Goal: Information Seeking & Learning: Learn about a topic

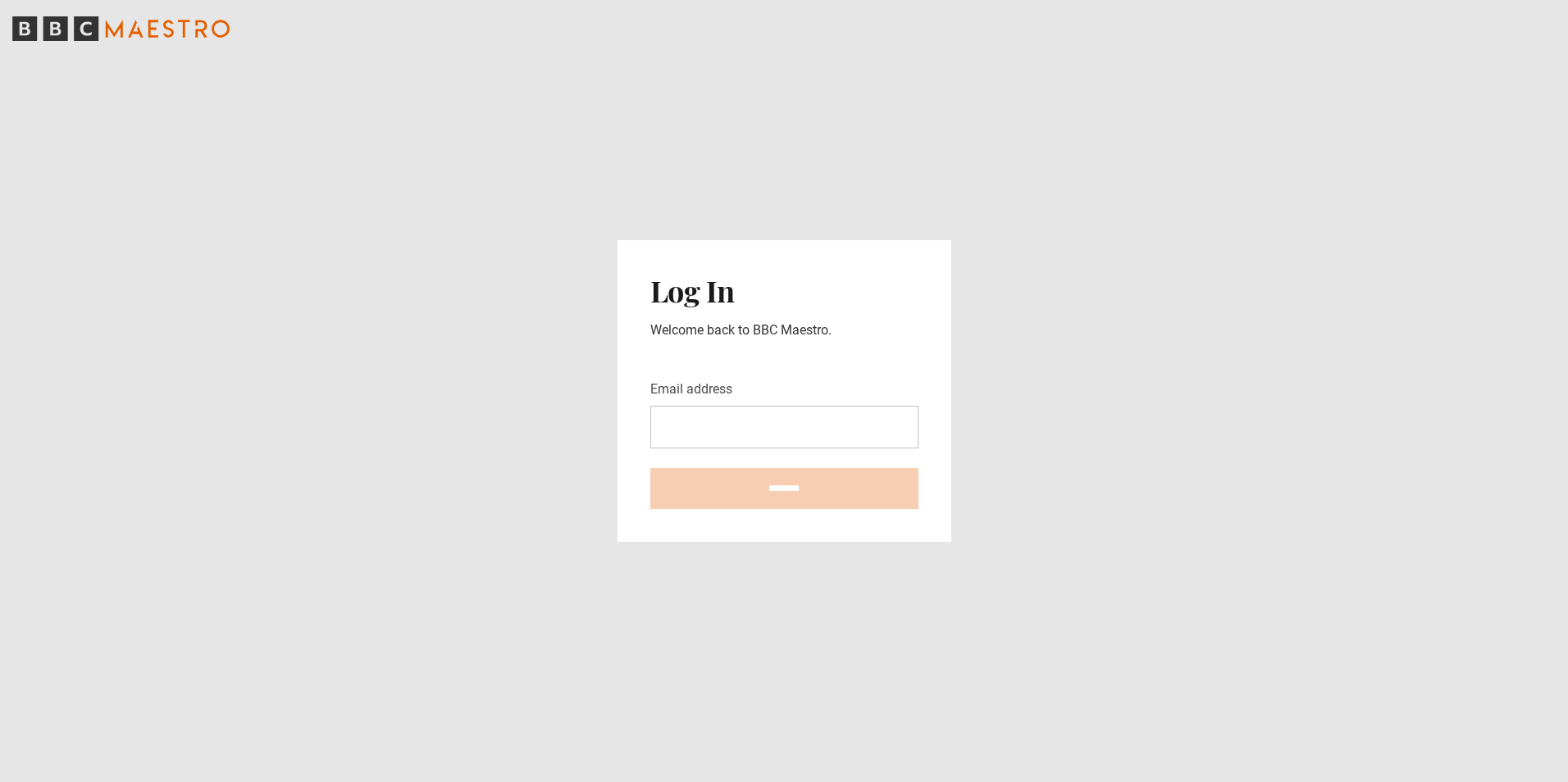
click at [675, 429] on input "Email address" at bounding box center [784, 428] width 268 height 43
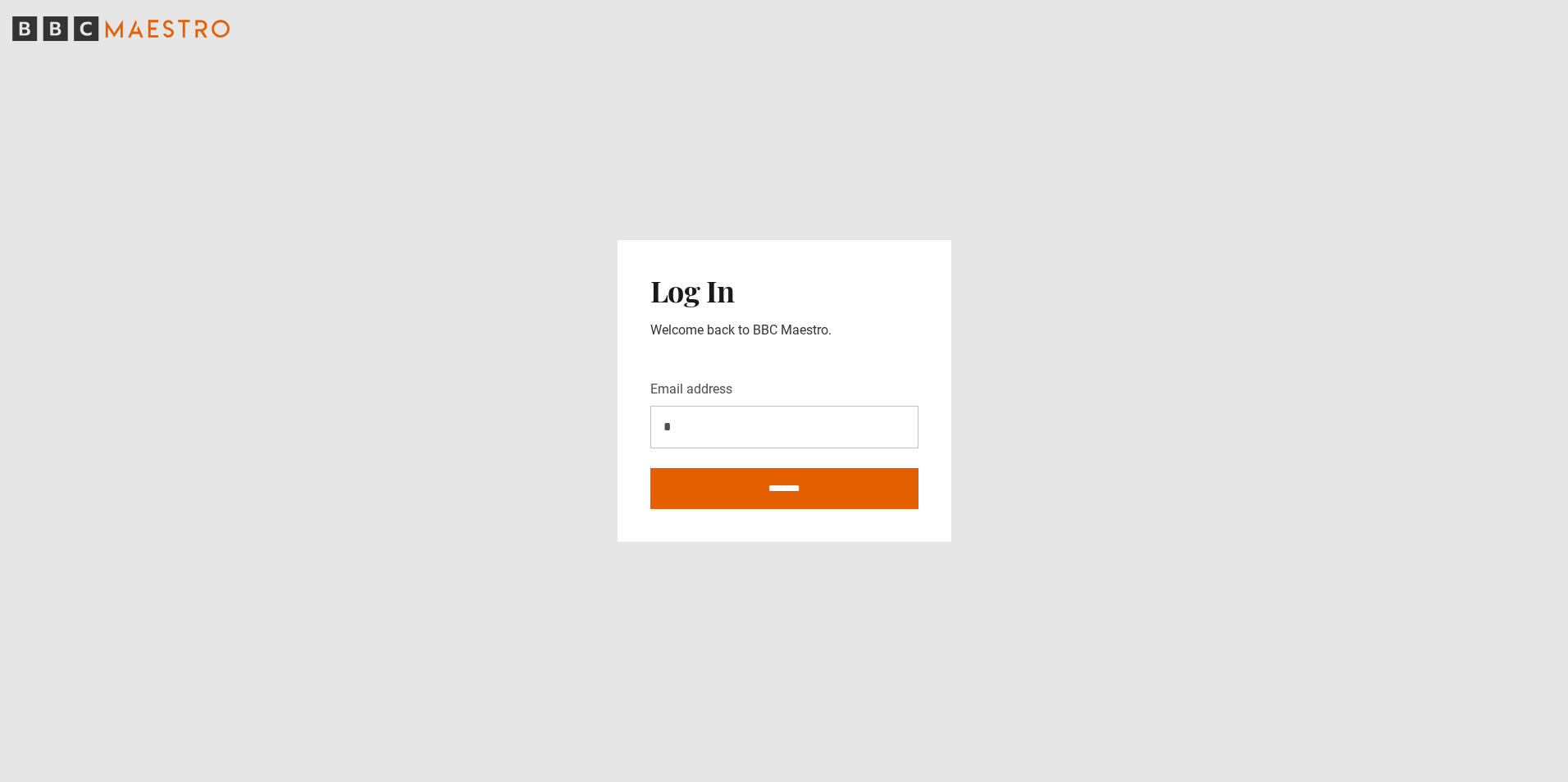
type input "**********"
click at [753, 485] on input "********" at bounding box center [784, 489] width 268 height 41
type input "**********"
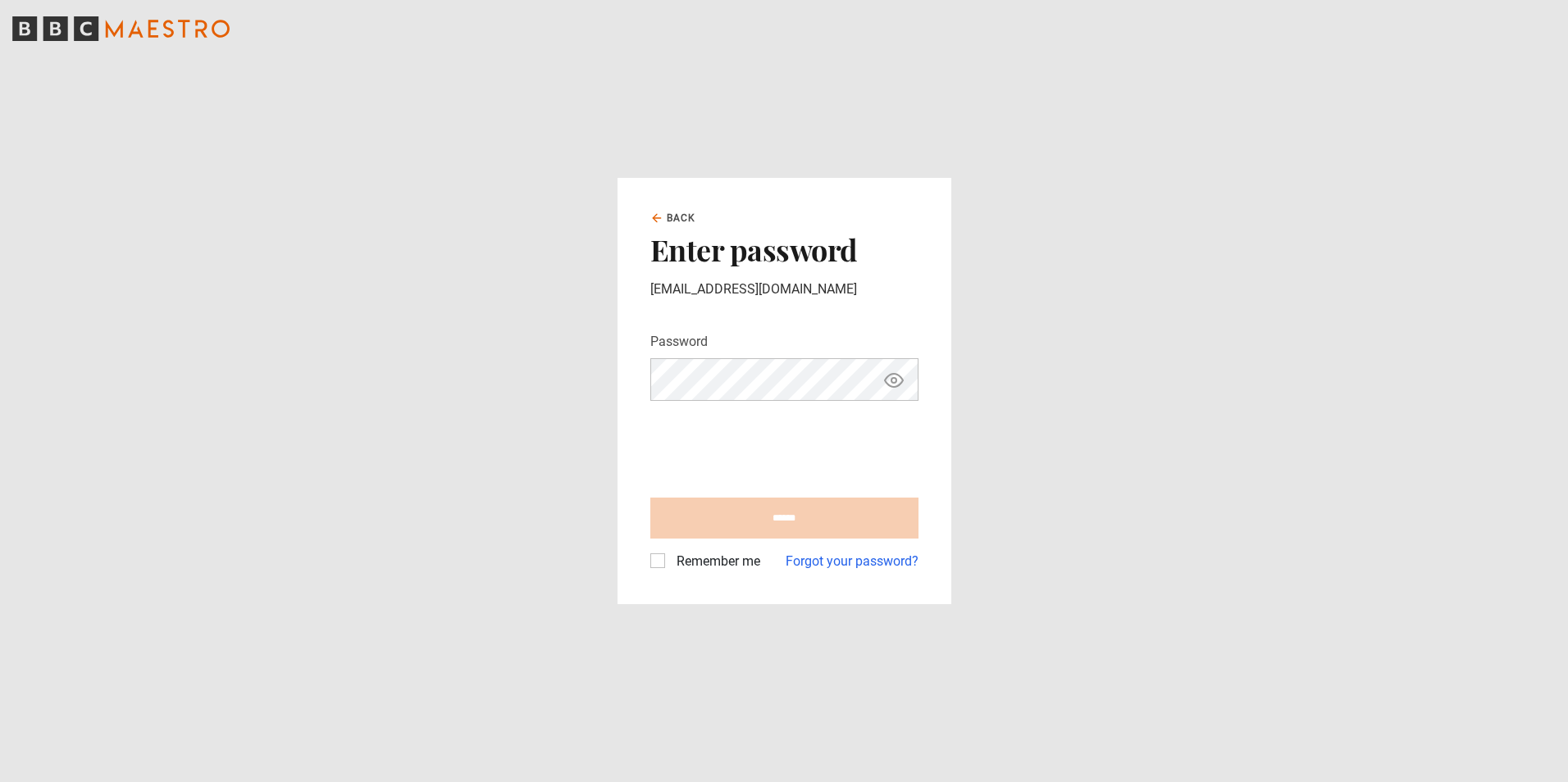
click at [791, 521] on input "******" at bounding box center [784, 518] width 268 height 41
type input "**********"
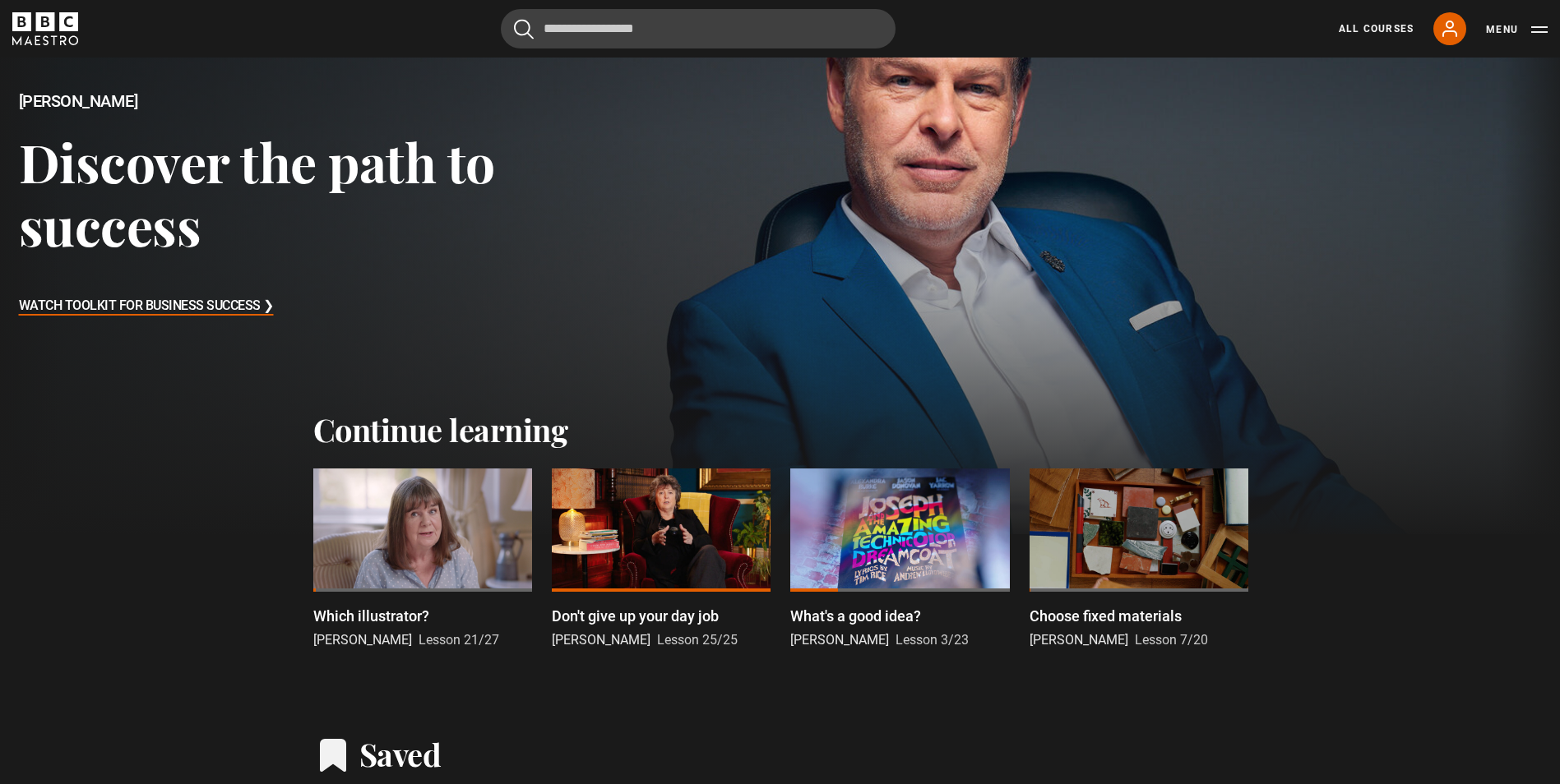
scroll to position [247, 0]
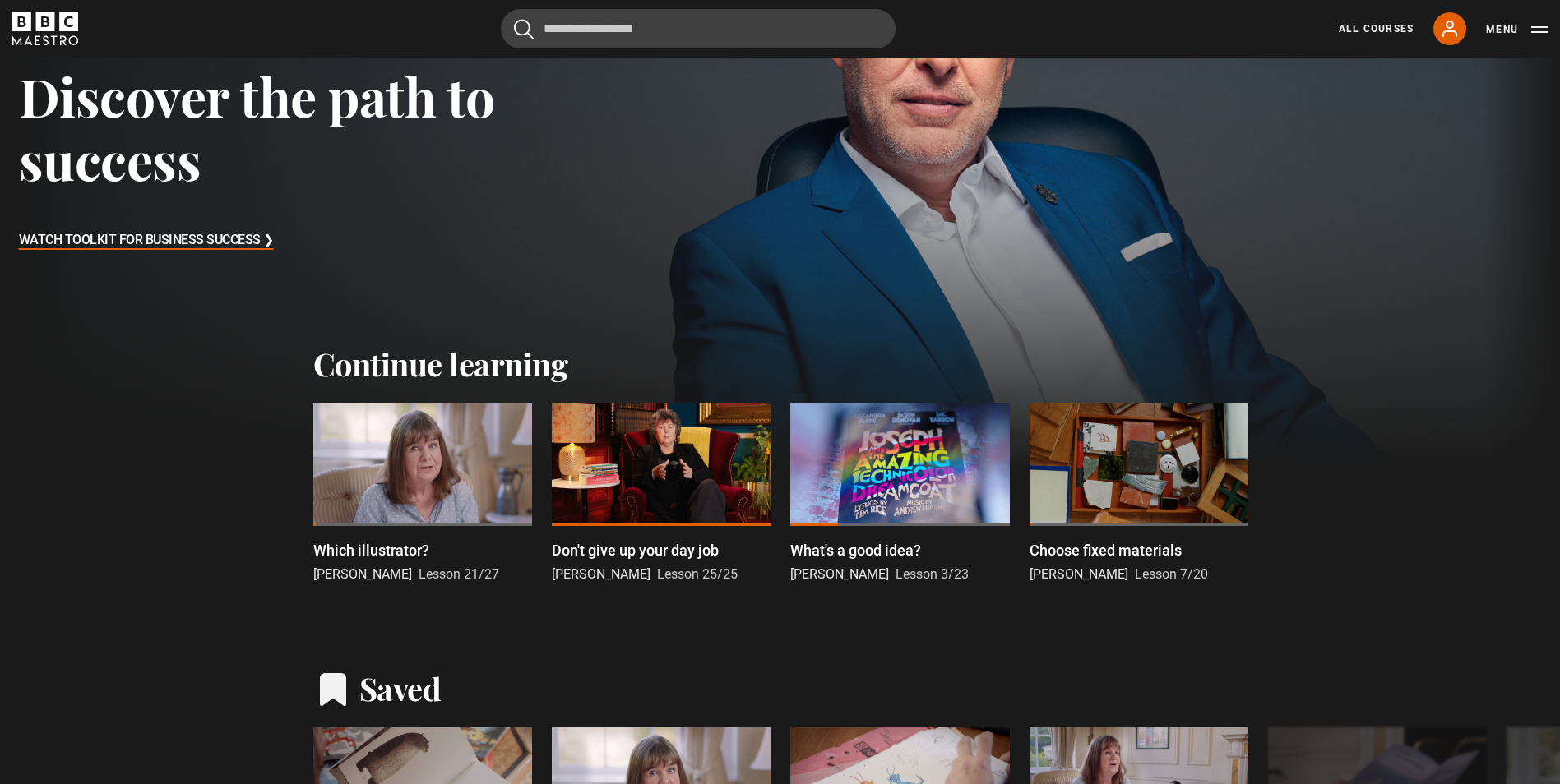
click at [425, 453] on div at bounding box center [422, 464] width 218 height 123
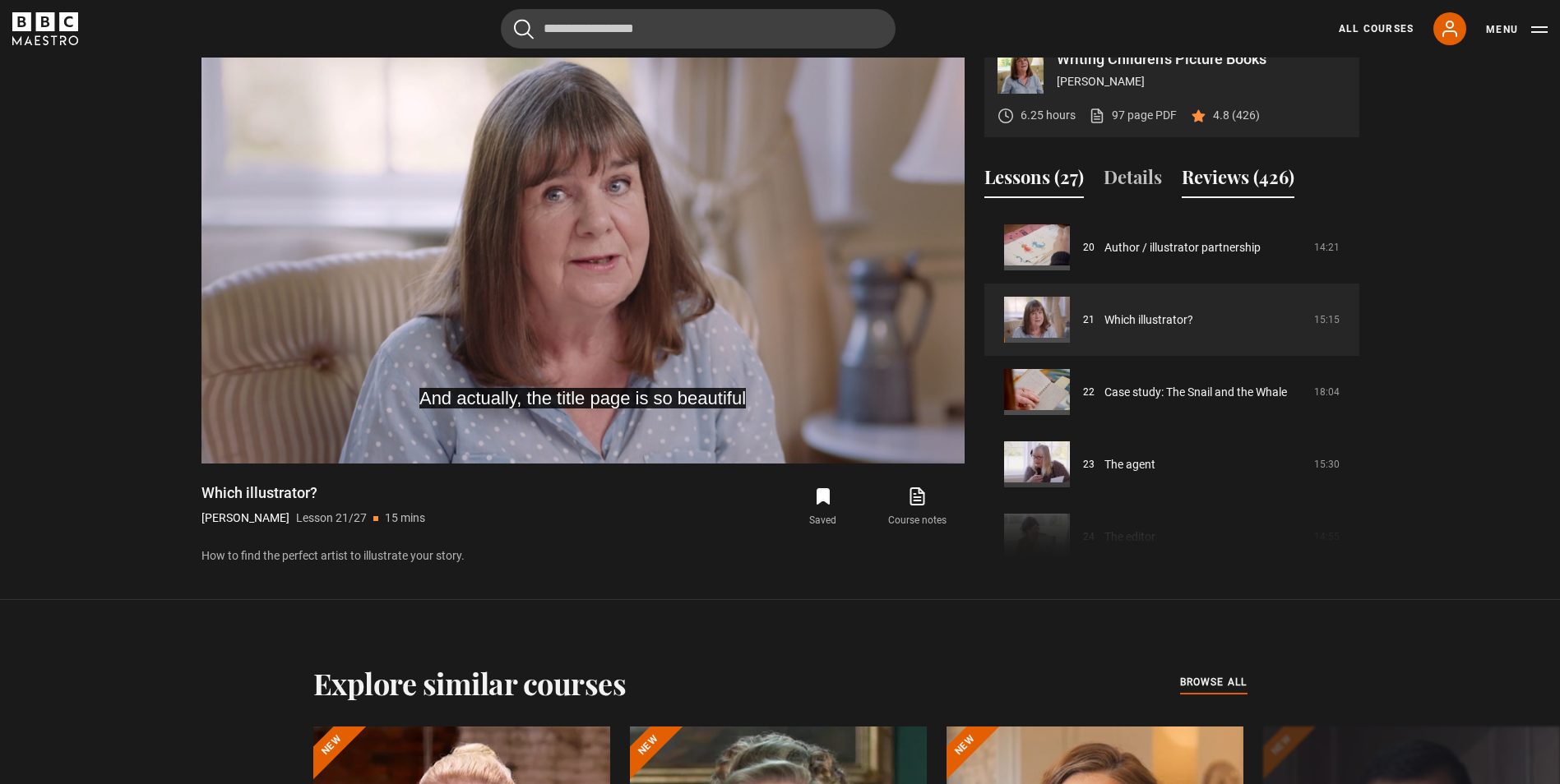
scroll to position [825, 0]
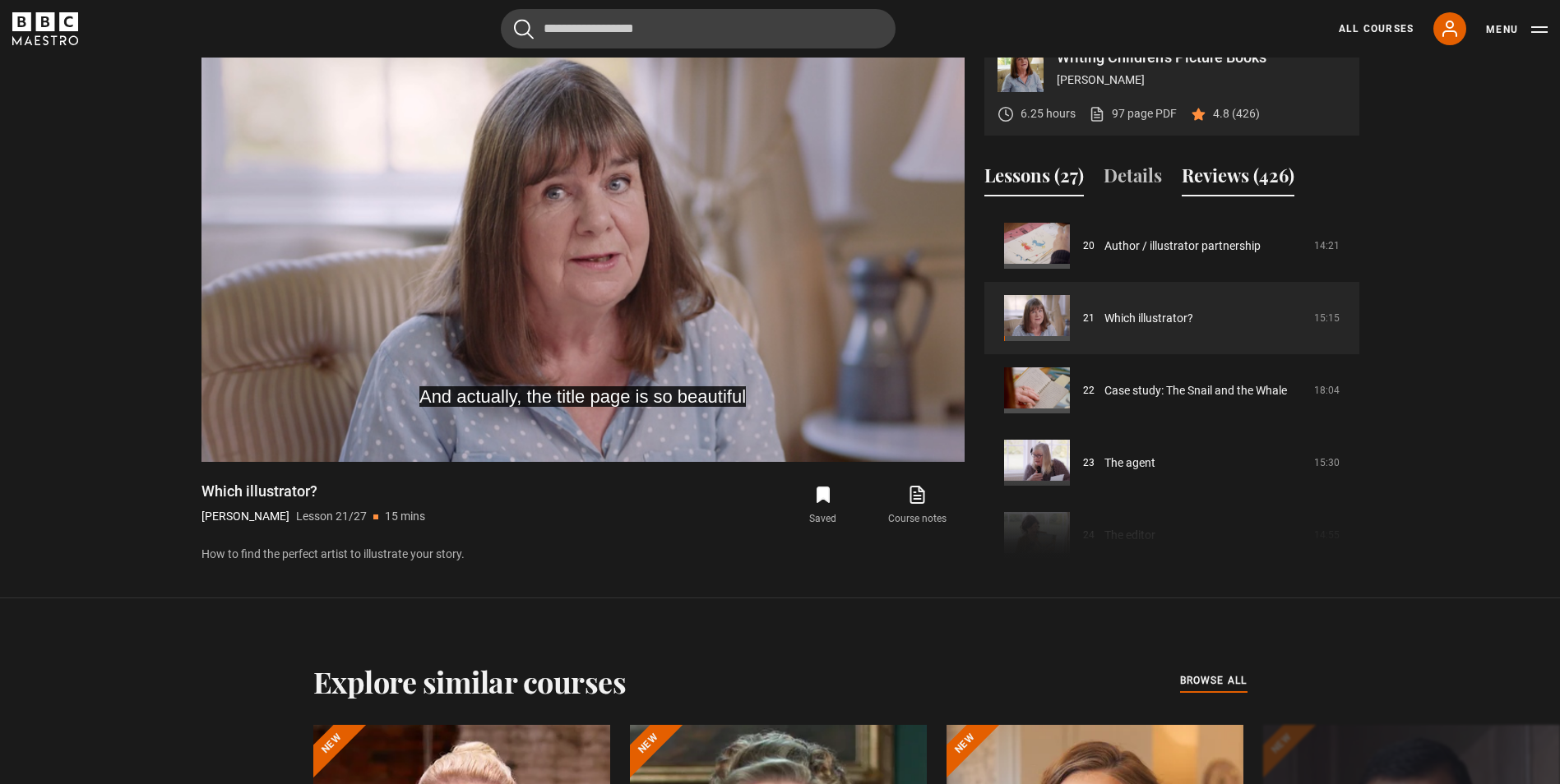
click at [1287, 198] on div "Lessons (27) Details Reviews (426)" at bounding box center [1171, 182] width 375 height 41
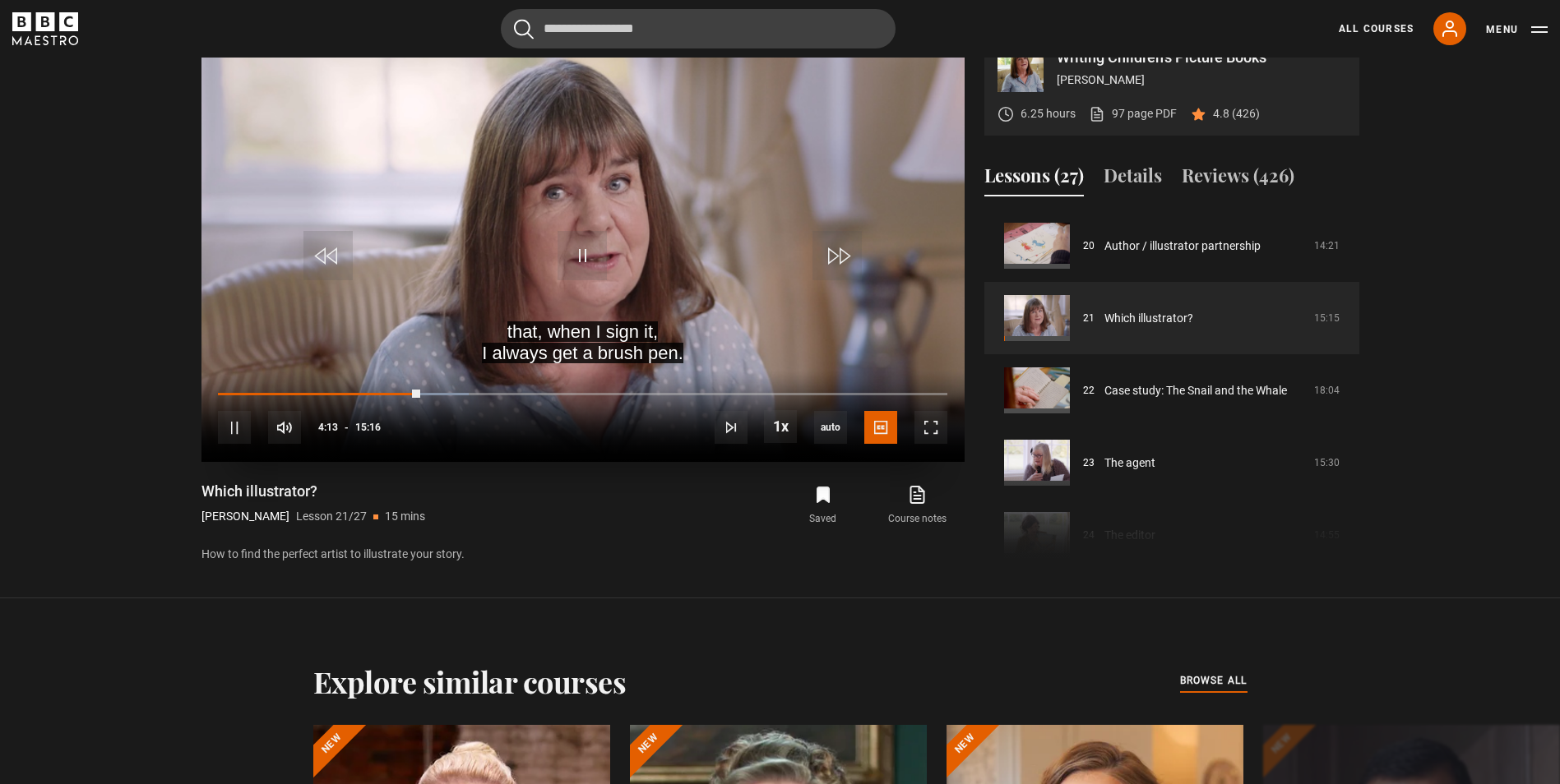
click at [634, 218] on video "Video Player" at bounding box center [583, 248] width 763 height 429
click at [582, 249] on span "Video Player" at bounding box center [582, 255] width 49 height 49
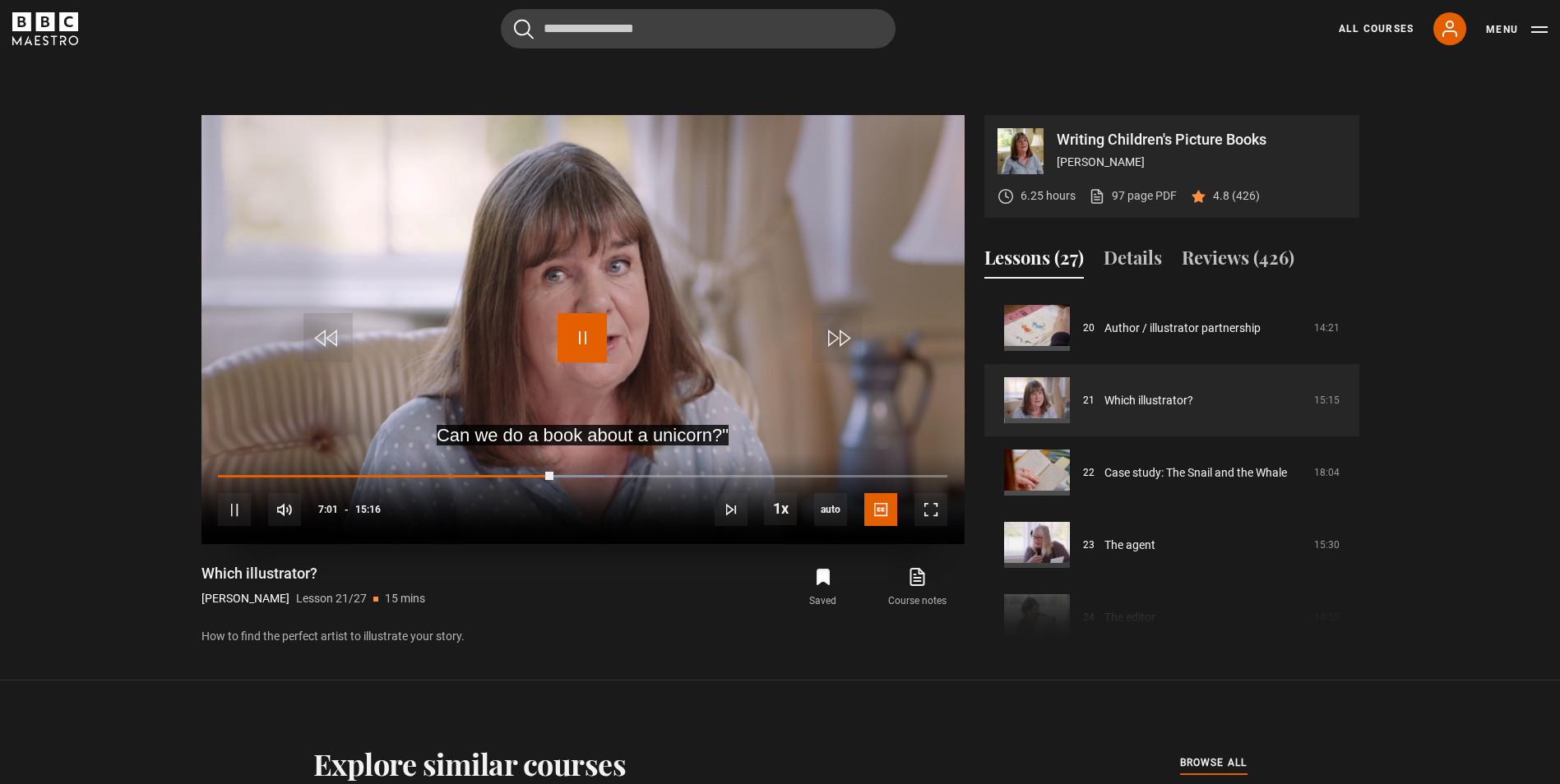
click at [598, 344] on span "Video Player" at bounding box center [582, 338] width 49 height 49
click at [589, 344] on span "Video Player" at bounding box center [582, 338] width 49 height 49
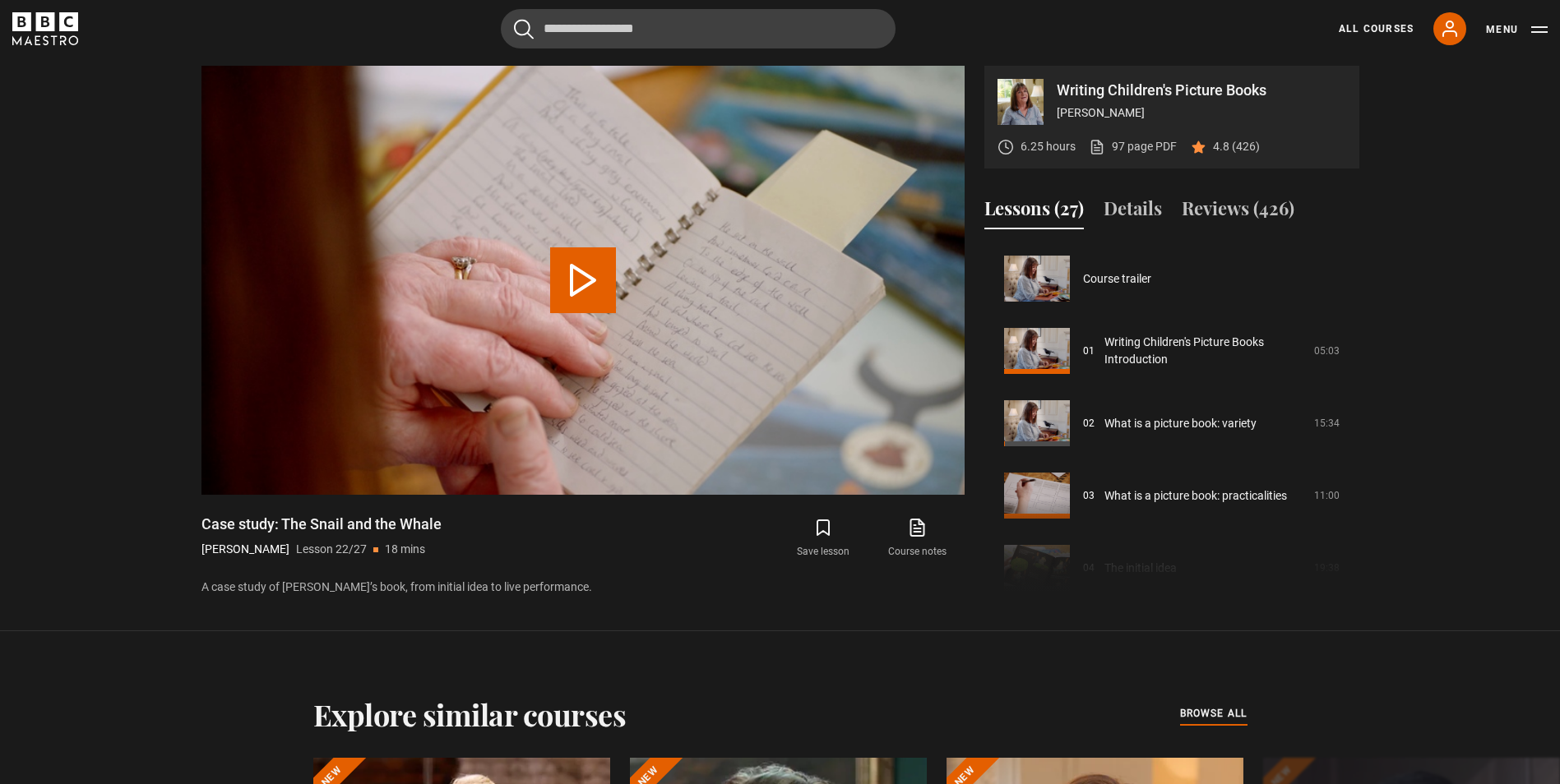
scroll to position [1519, 0]
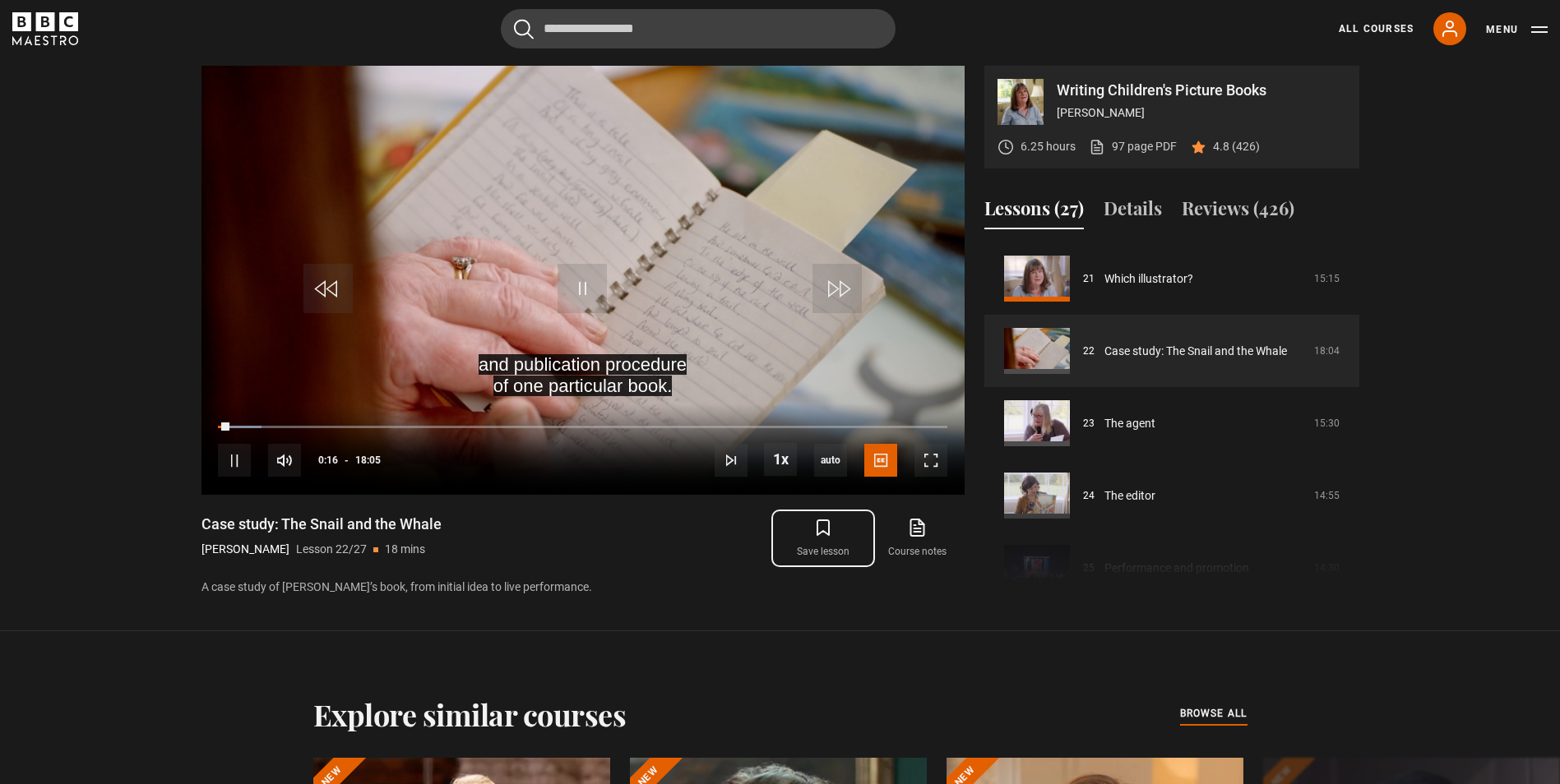
click at [822, 530] on icon "submit" at bounding box center [824, 528] width 20 height 20
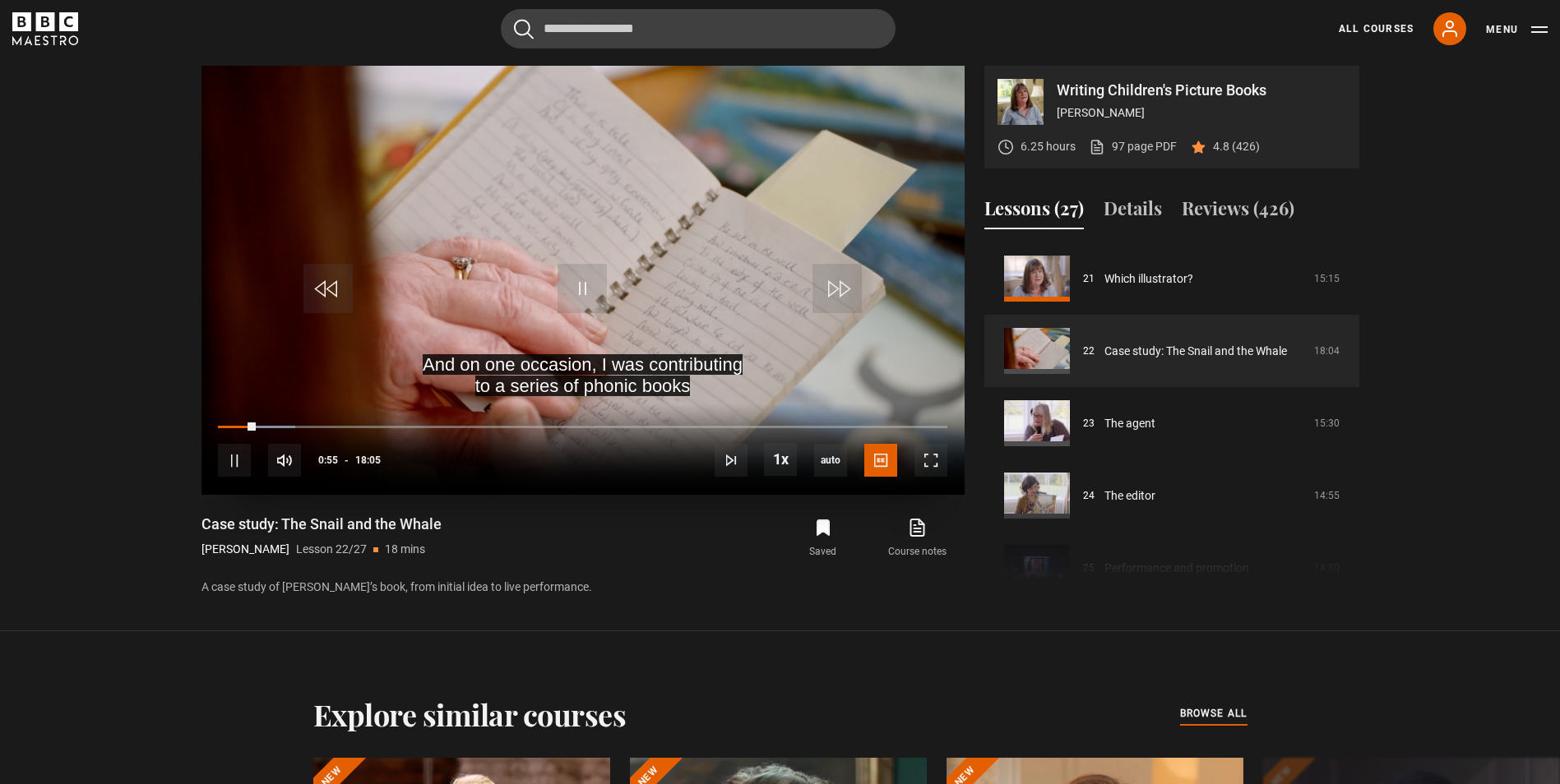
click at [234, 424] on div "10s Skip Back 10 seconds Pause 10s Skip Forward 10 seconds Loaded : 10.60% 02:4…" at bounding box center [583, 448] width 763 height 91
click at [234, 429] on div "Loaded : 11.06% 00:24 00:56" at bounding box center [583, 426] width 729 height 5
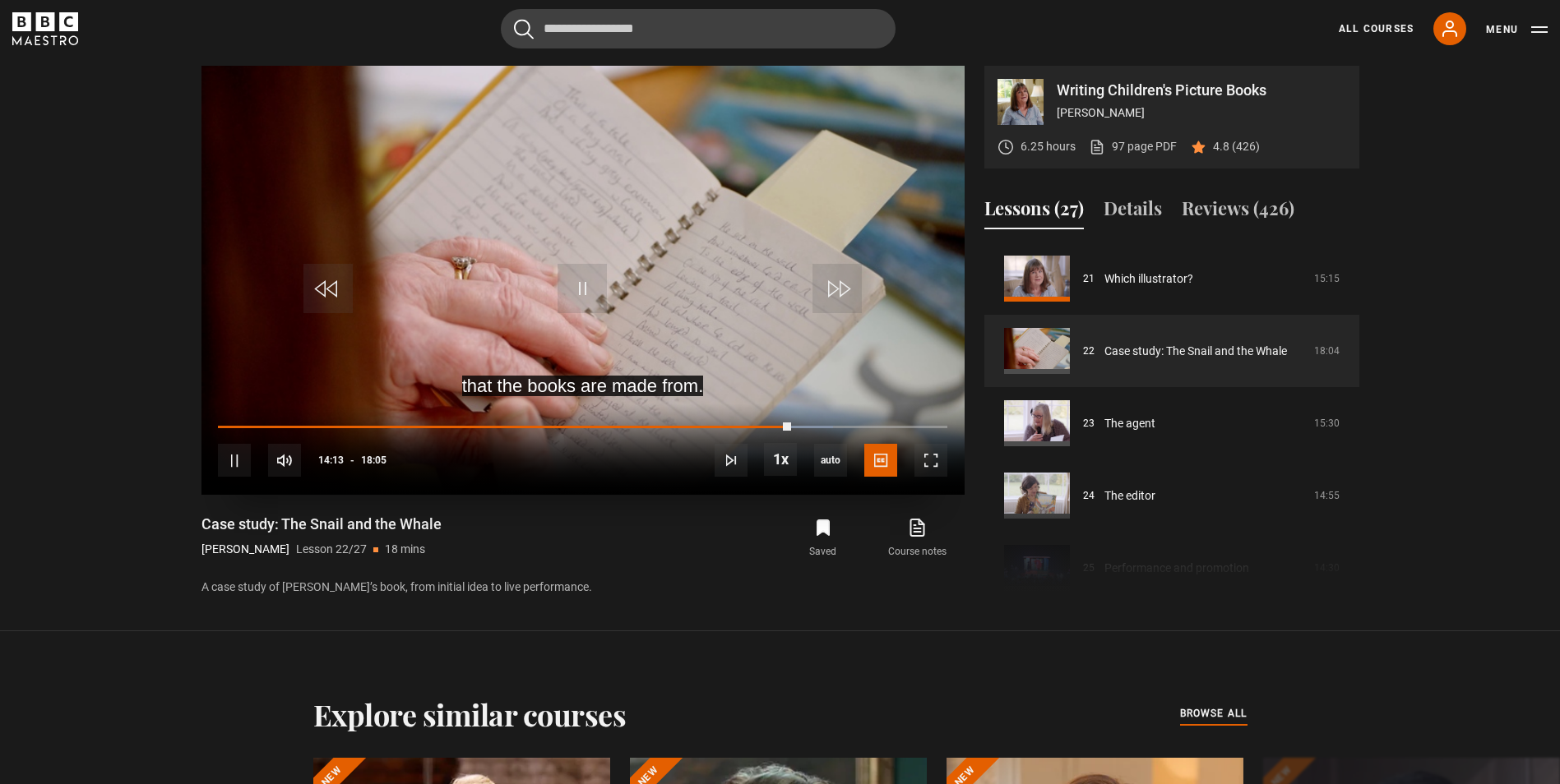
click at [614, 362] on video "Video Player" at bounding box center [583, 280] width 763 height 429
click at [582, 333] on video "Video Player" at bounding box center [583, 280] width 763 height 429
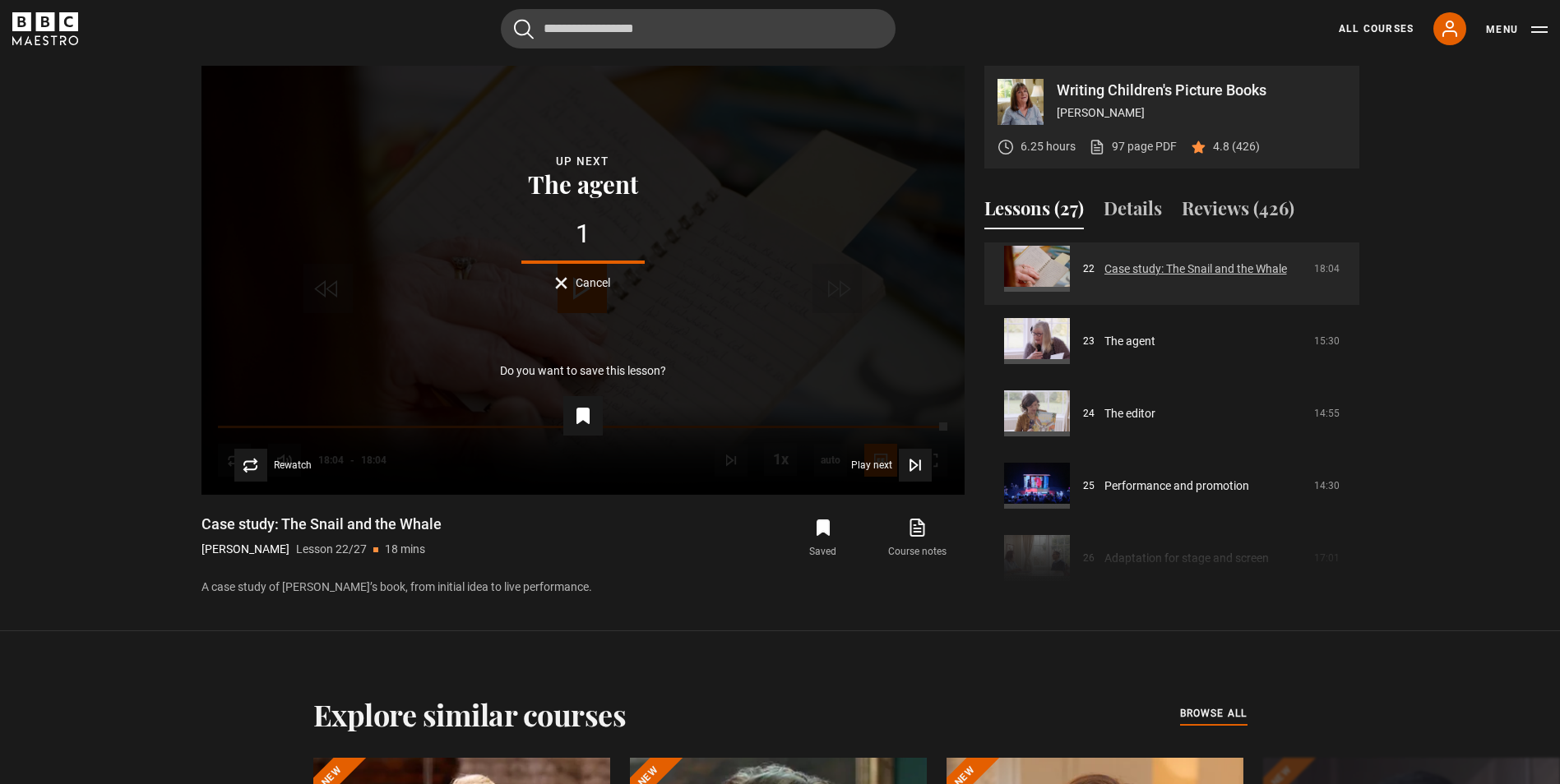
scroll to position [1670, 0]
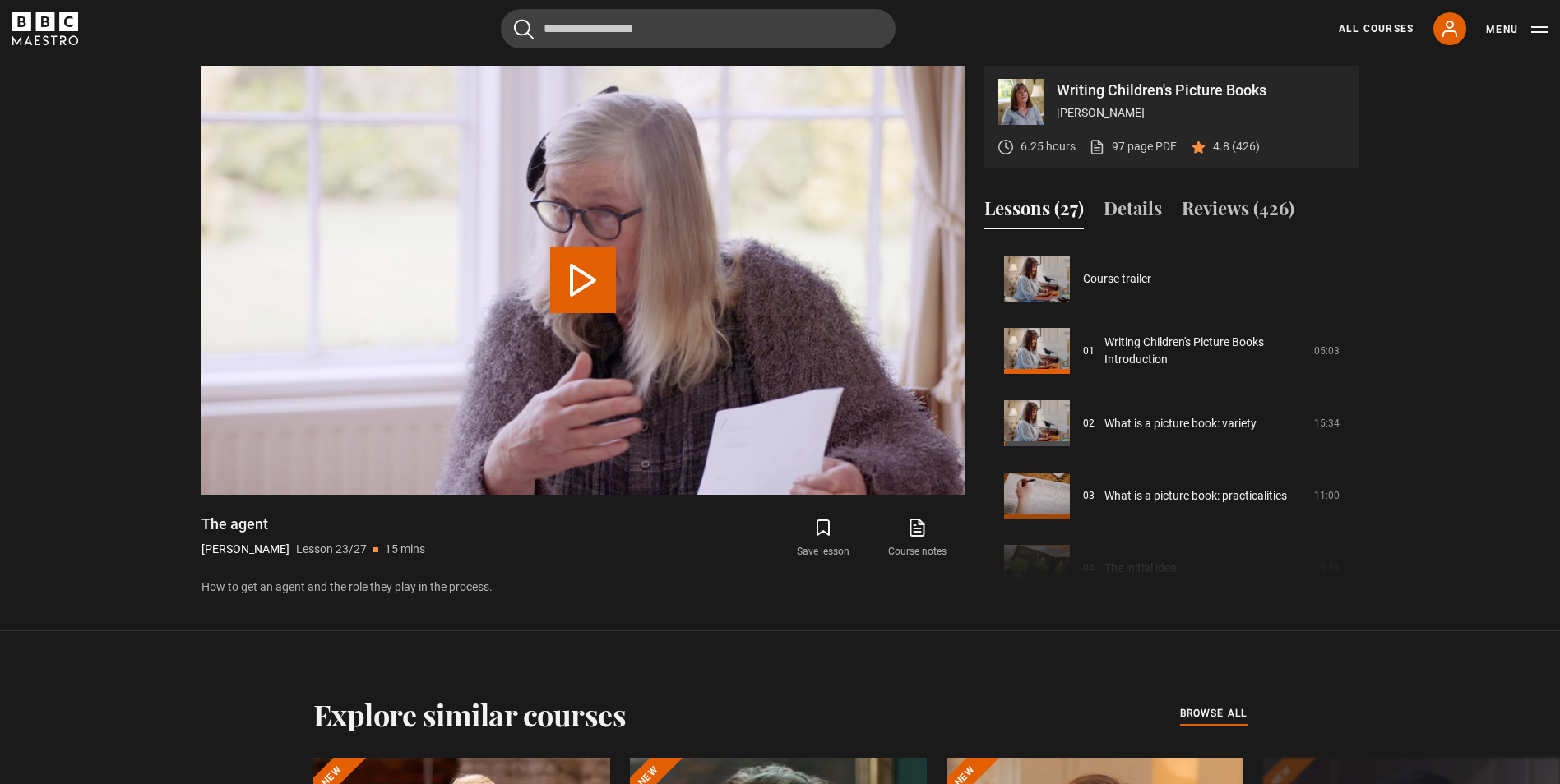
scroll to position [1591, 0]
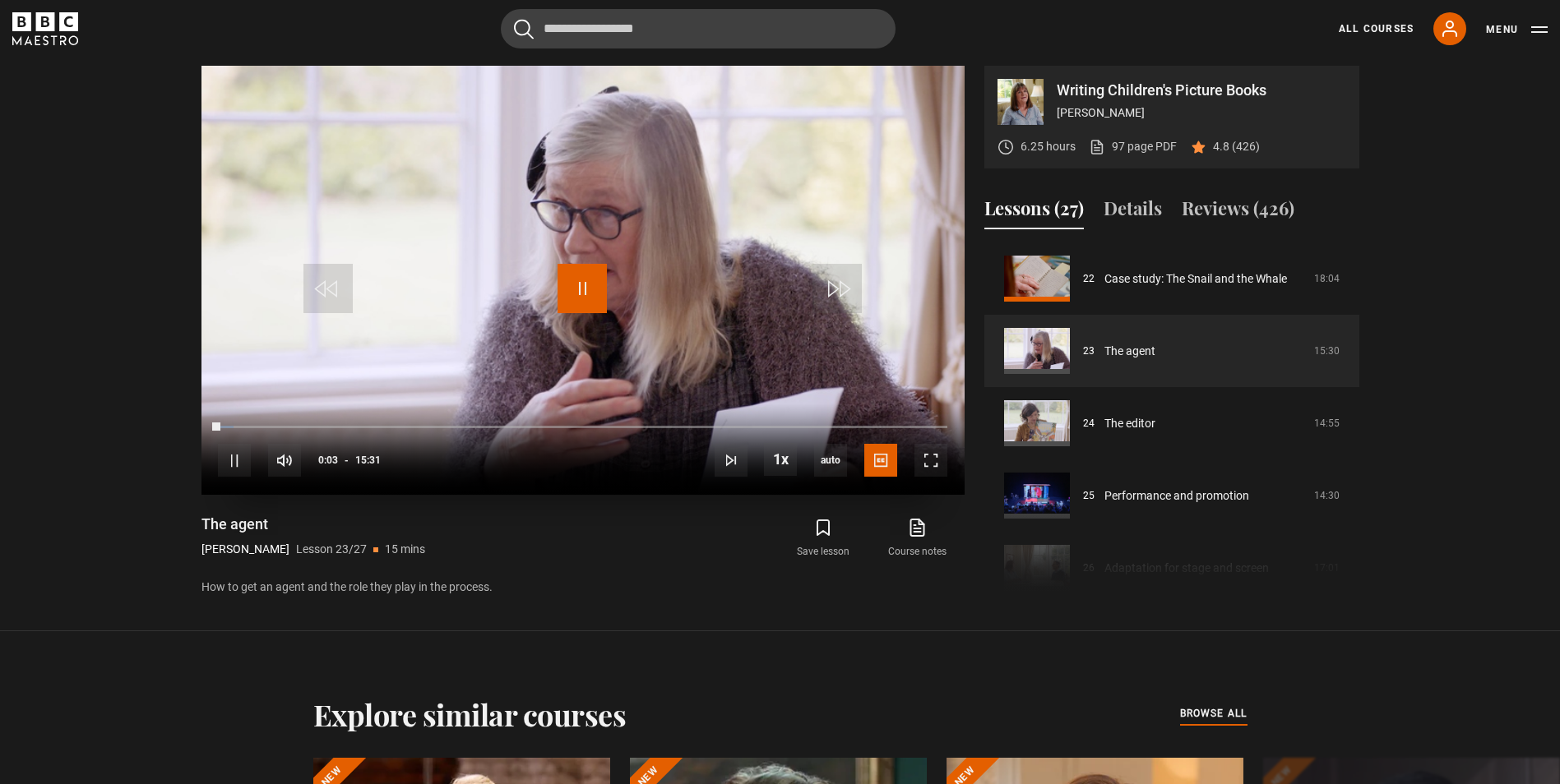
click at [567, 279] on span "Video Player" at bounding box center [582, 289] width 49 height 49
click at [825, 528] on icon "submit" at bounding box center [824, 528] width 20 height 20
click at [1542, 23] on button "Menu" at bounding box center [1516, 29] width 62 height 17
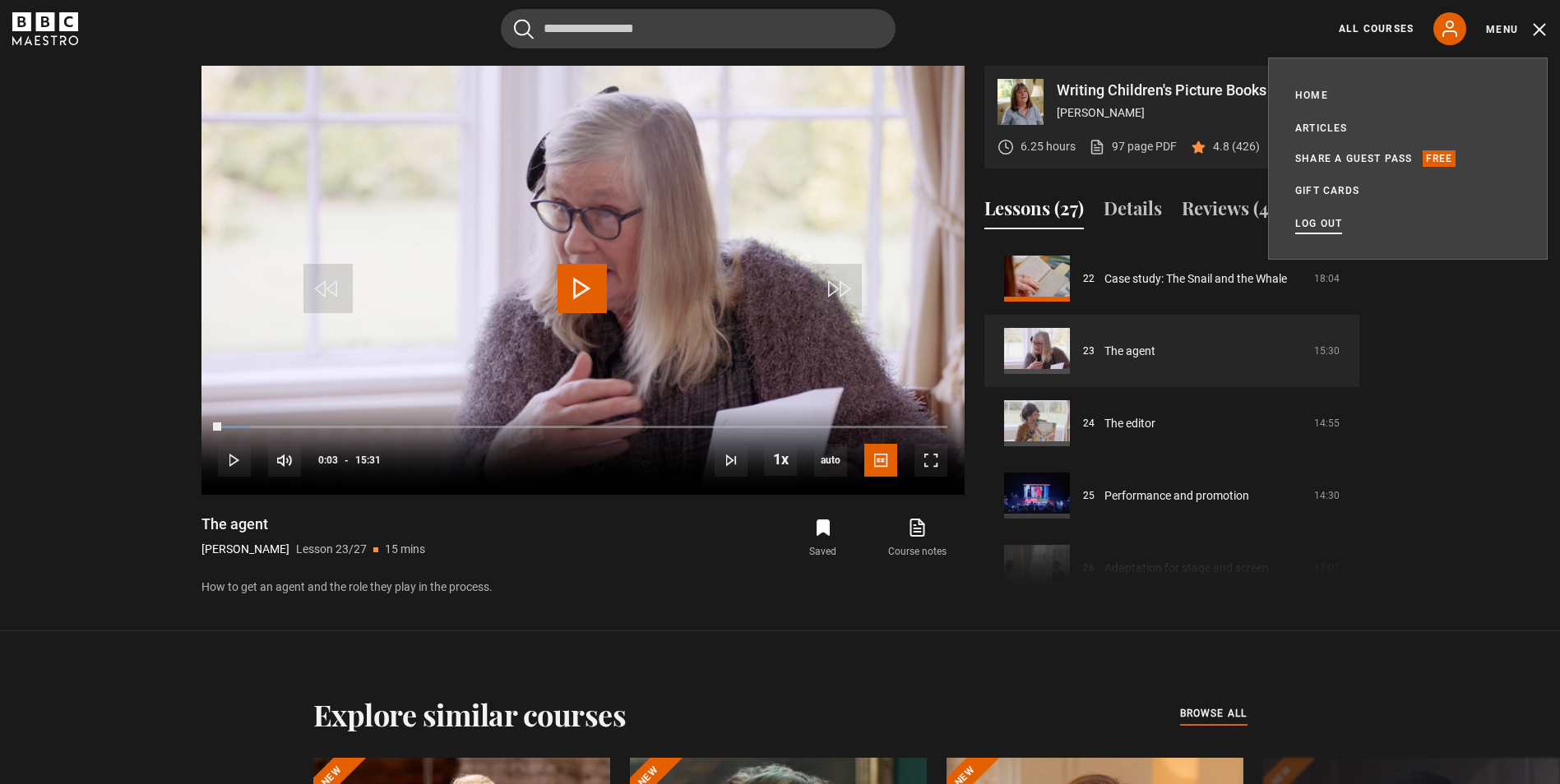
click at [1321, 218] on link "Log out" at bounding box center [1319, 223] width 47 height 17
